Goal: Task Accomplishment & Management: Complete application form

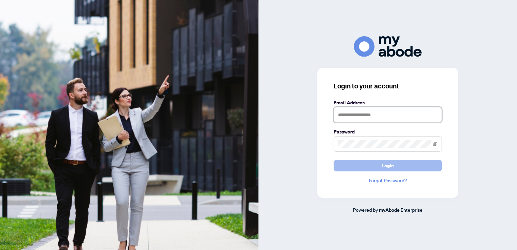
type input "**********"
click at [398, 162] on button "Login" at bounding box center [388, 166] width 108 height 12
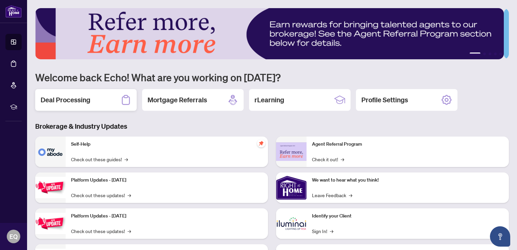
click at [94, 97] on div "Deal Processing" at bounding box center [86, 100] width 102 height 22
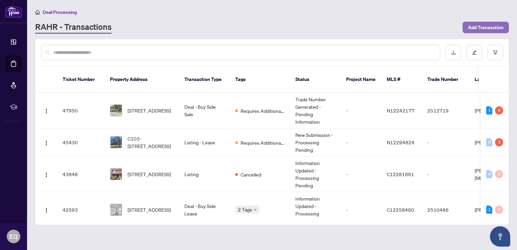
click at [501, 29] on span "Add Transaction" at bounding box center [486, 27] width 36 height 11
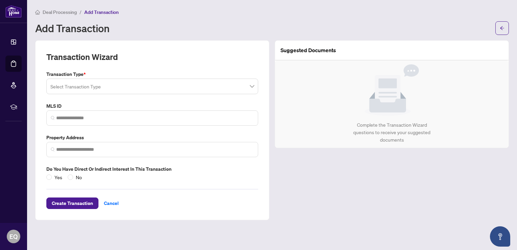
click at [188, 84] on input "search" at bounding box center [149, 87] width 198 height 15
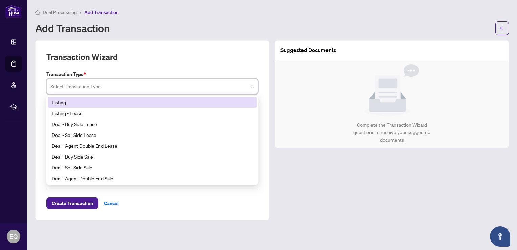
click at [81, 101] on div "Listing" at bounding box center [152, 102] width 201 height 7
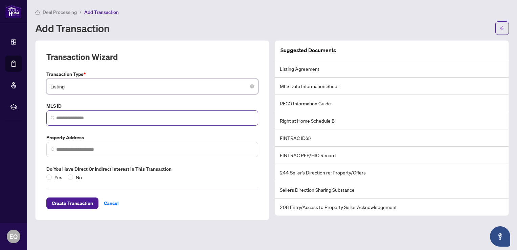
click at [82, 125] on span at bounding box center [152, 117] width 212 height 15
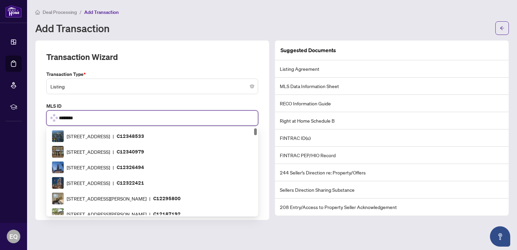
type input "*********"
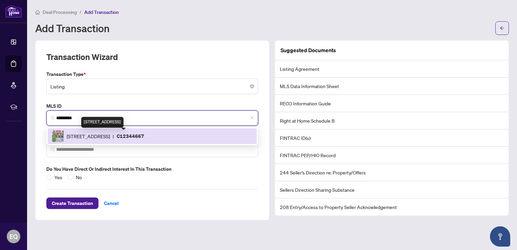
click at [110, 139] on span "[STREET_ADDRESS]" at bounding box center [88, 135] width 43 height 7
type input "**********"
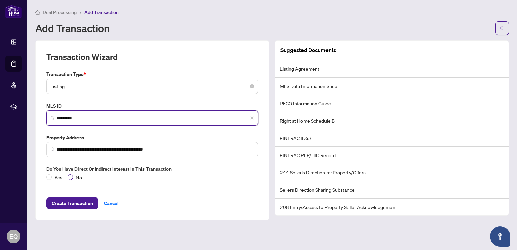
type input "*********"
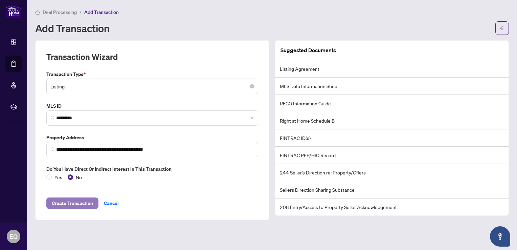
click at [75, 201] on span "Create Transaction" at bounding box center [72, 203] width 41 height 11
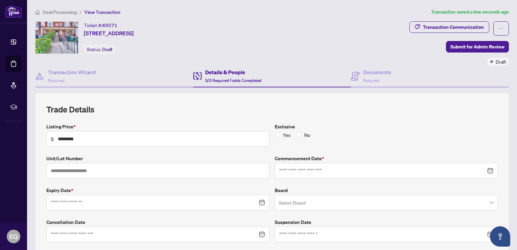
type input "**********"
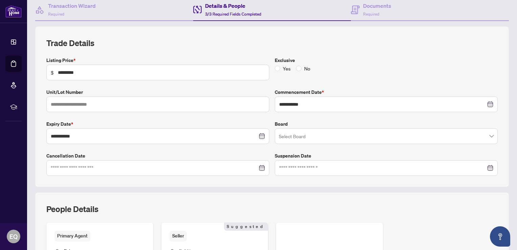
scroll to position [68, 0]
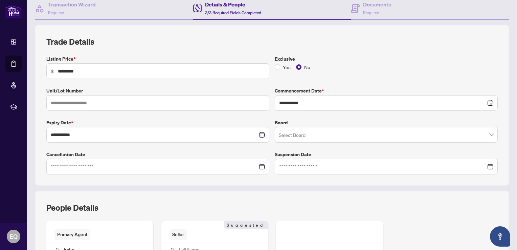
click at [318, 133] on input "search" at bounding box center [383, 135] width 209 height 15
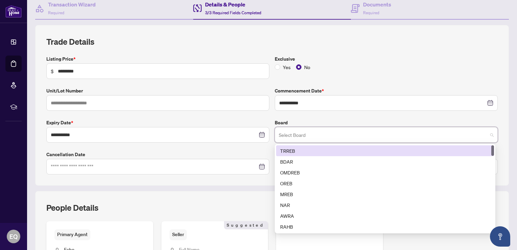
click at [306, 148] on div "TRREB" at bounding box center [385, 150] width 210 height 7
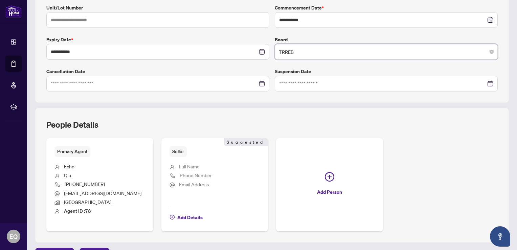
scroll to position [169, 0]
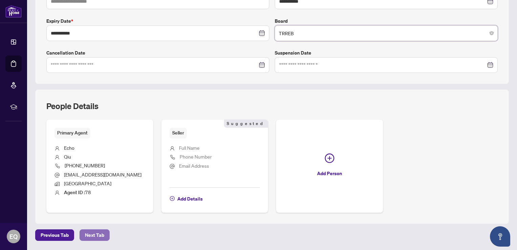
click at [84, 235] on button "Next Tab" at bounding box center [95, 235] width 30 height 12
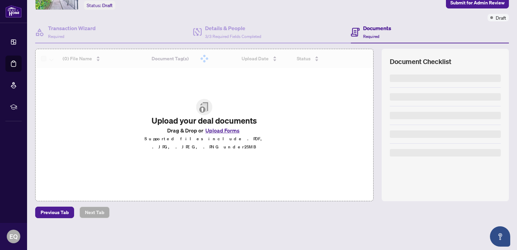
scroll to position [43, 0]
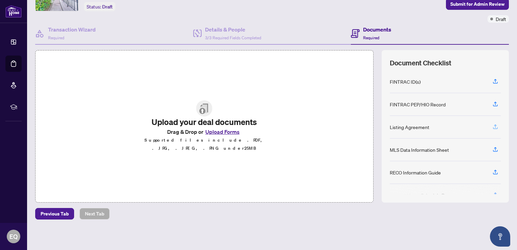
click at [493, 126] on icon "button" at bounding box center [496, 127] width 6 height 6
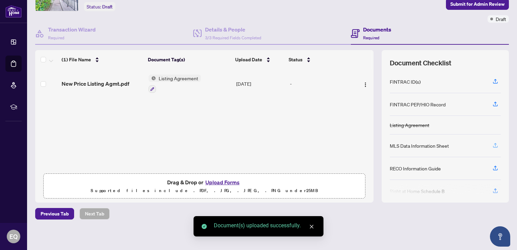
click at [493, 142] on icon "button" at bounding box center [496, 145] width 6 height 6
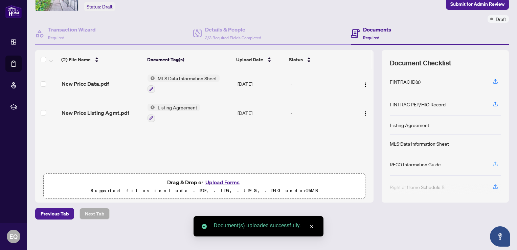
click at [494, 161] on icon "button" at bounding box center [495, 162] width 3 height 3
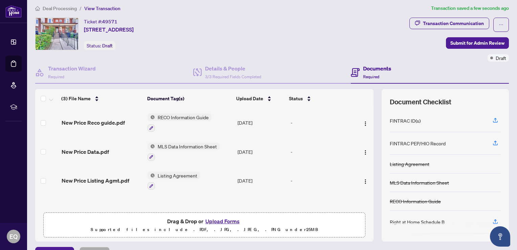
scroll to position [0, 0]
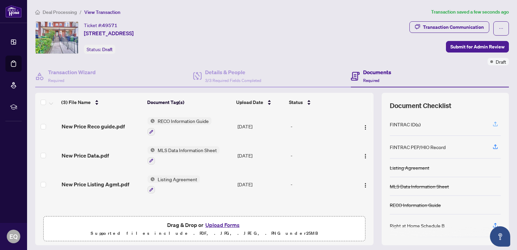
click at [493, 125] on icon "button" at bounding box center [496, 124] width 6 height 6
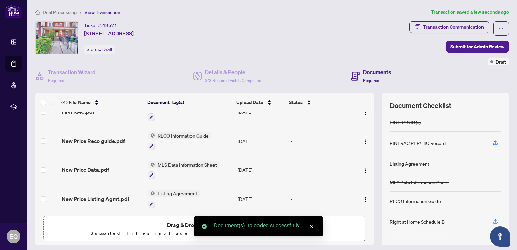
scroll to position [15, 0]
click at [482, 45] on span "Submit for Admin Review" at bounding box center [478, 46] width 54 height 11
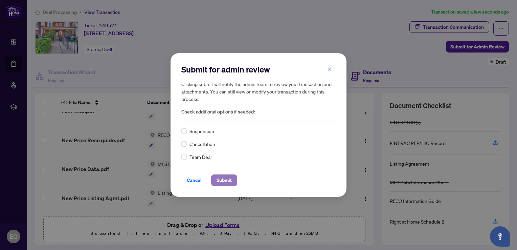
click at [219, 179] on span "Submit" at bounding box center [224, 180] width 15 height 11
